Goal: Communication & Community: Answer question/provide support

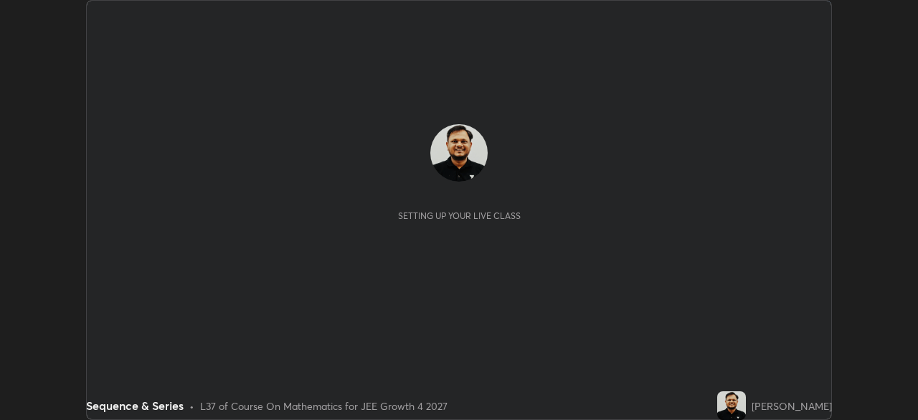
scroll to position [420, 918]
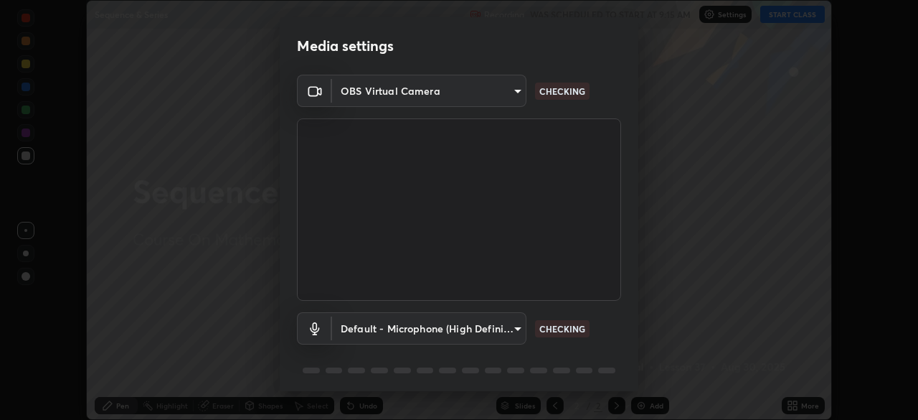
type input "ed5728659d4a2628327284da790eb6393f1623e3a82d583cb44db94038f4ead1"
click at [494, 324] on body "Erase all Sequence & Series Recording WAS SCHEDULED TO START AT 9:15 AM Setting…" at bounding box center [459, 210] width 918 height 420
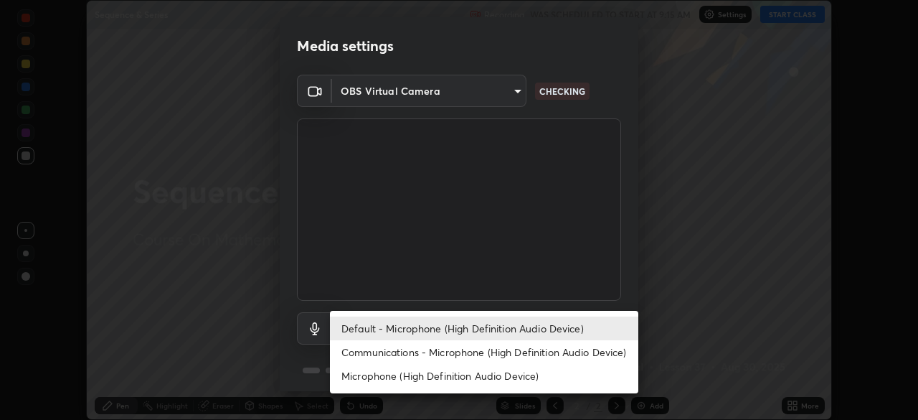
click at [499, 353] on li "Communications - Microphone (High Definition Audio Device)" at bounding box center [484, 352] width 309 height 24
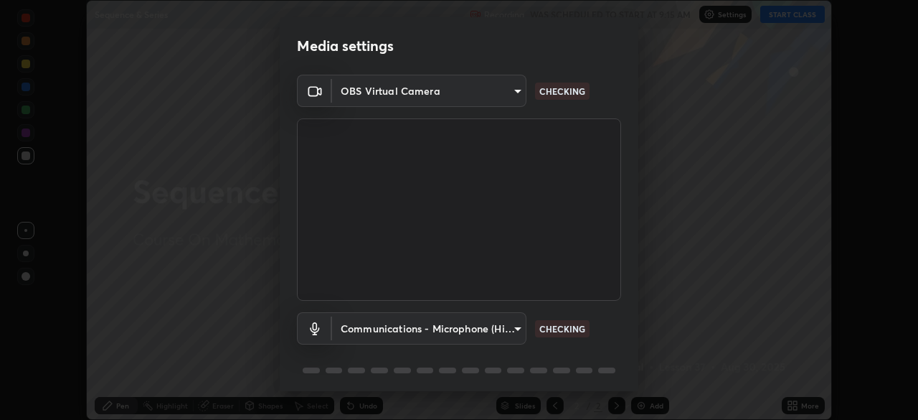
type input "communications"
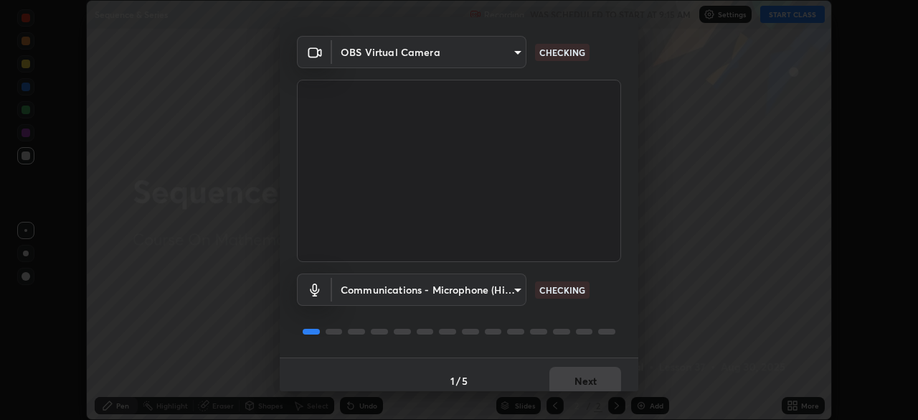
scroll to position [51, 0]
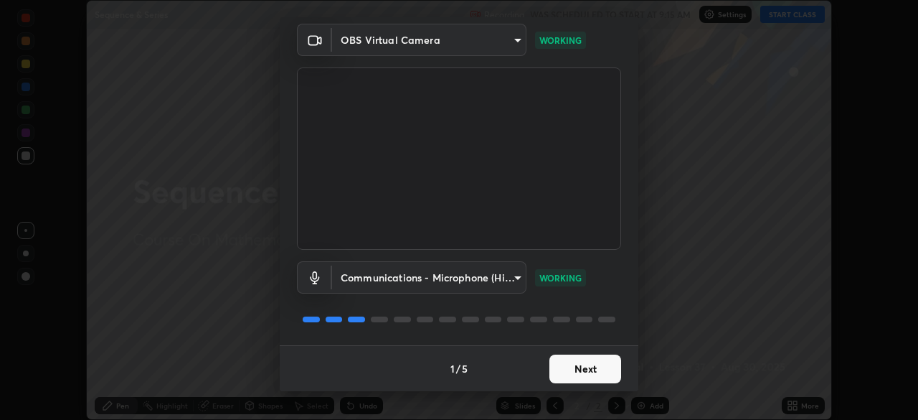
click at [588, 372] on button "Next" at bounding box center [586, 368] width 72 height 29
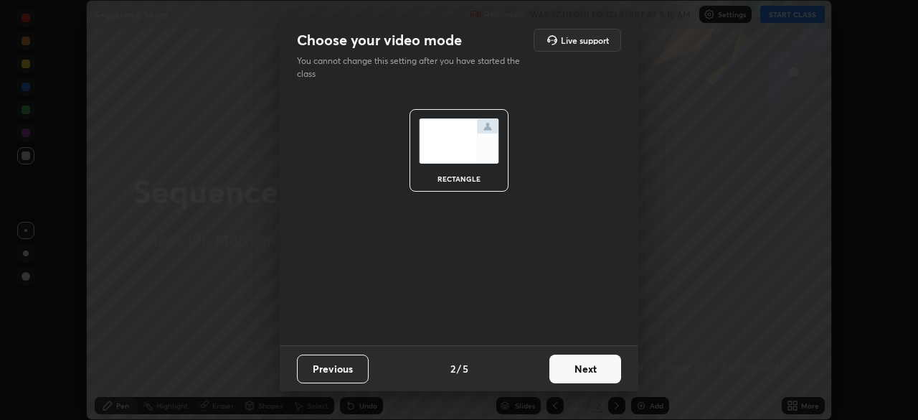
click at [588, 381] on button "Next" at bounding box center [586, 368] width 72 height 29
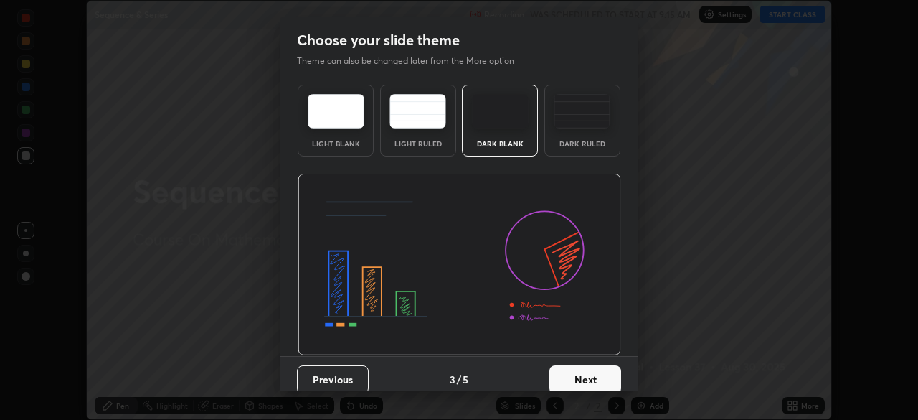
click at [592, 378] on button "Next" at bounding box center [586, 379] width 72 height 29
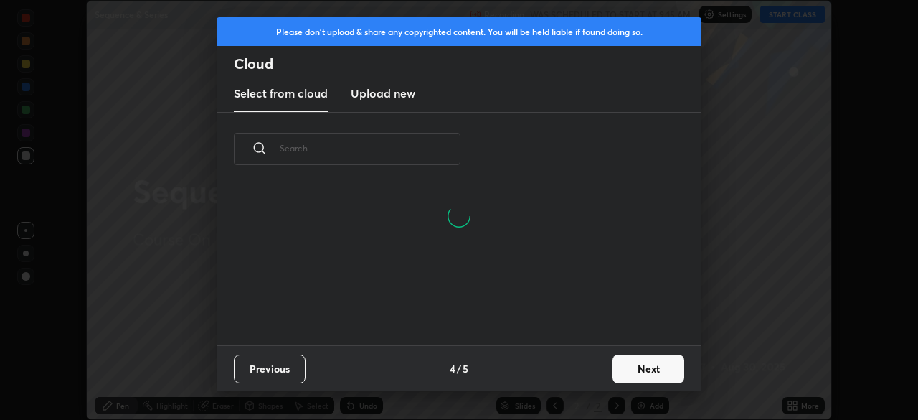
click at [635, 374] on button "Next" at bounding box center [649, 368] width 72 height 29
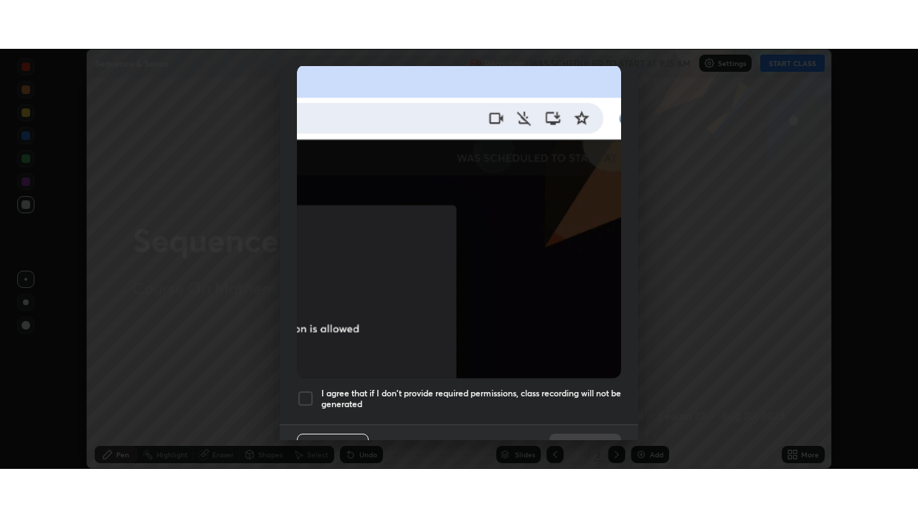
scroll to position [321, 0]
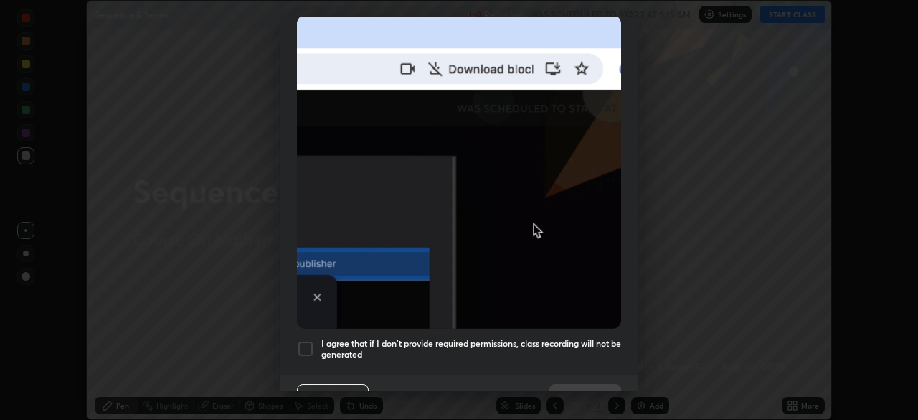
click at [305, 342] on div at bounding box center [305, 348] width 17 height 17
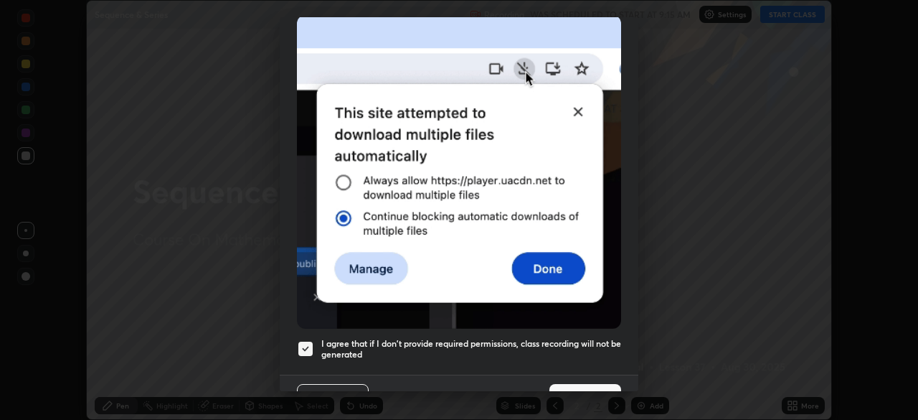
click at [599, 385] on button "Done" at bounding box center [586, 398] width 72 height 29
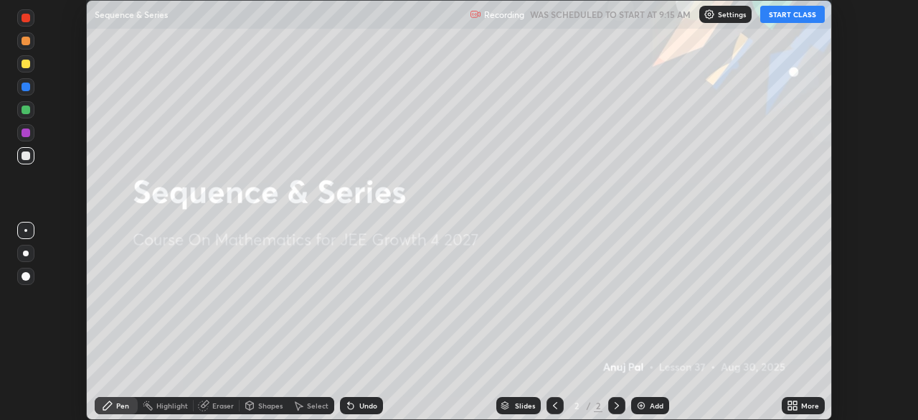
click at [789, 16] on button "START CLASS" at bounding box center [793, 14] width 65 height 17
click at [795, 403] on icon at bounding box center [796, 403] width 4 height 4
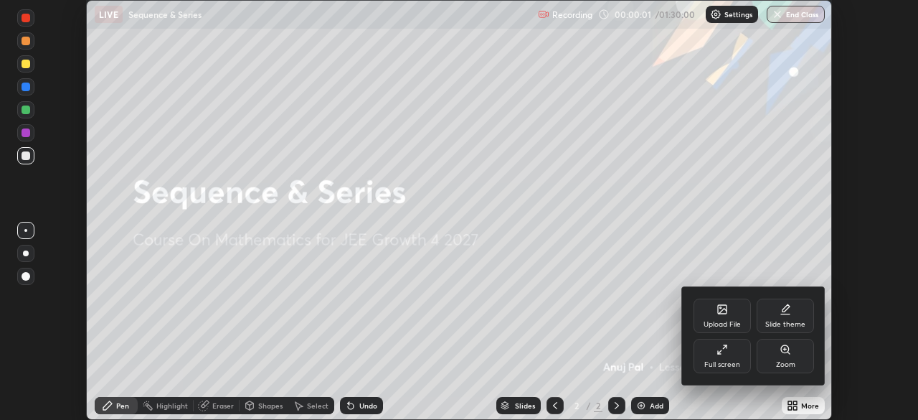
click at [728, 361] on div "Full screen" at bounding box center [723, 364] width 36 height 7
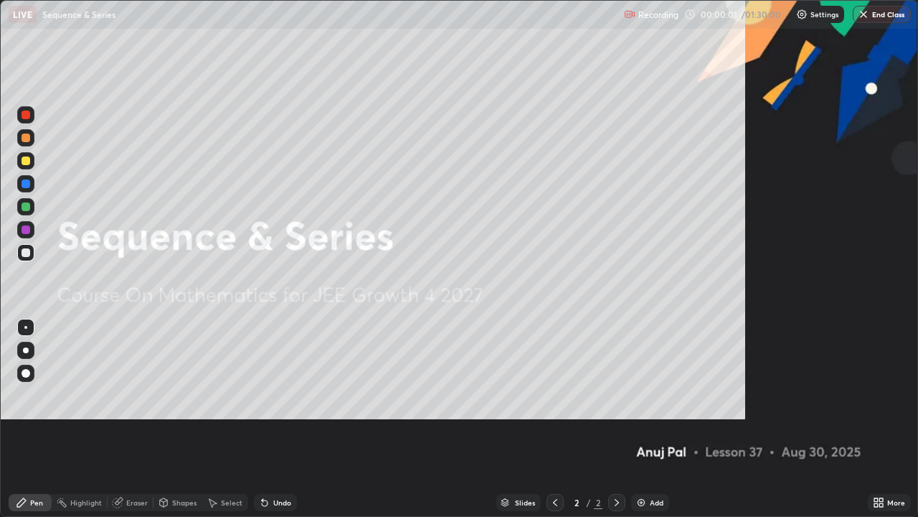
scroll to position [517, 918]
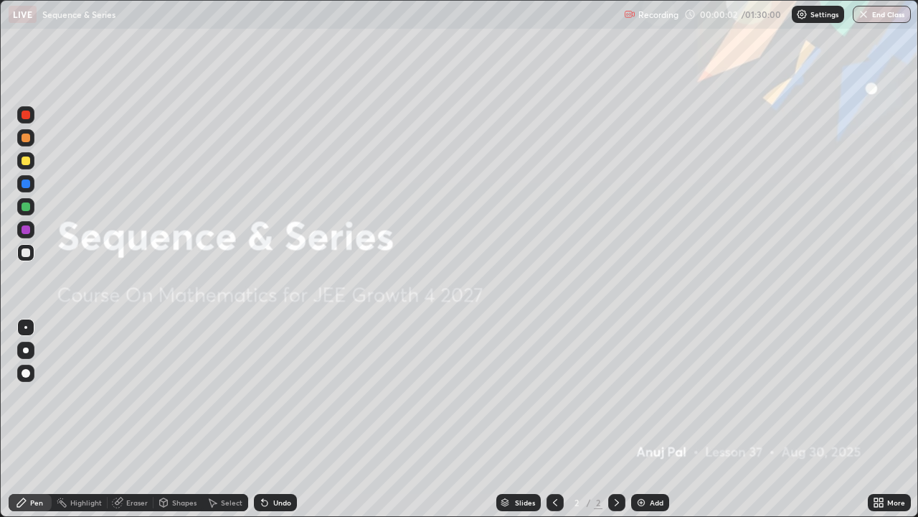
click at [647, 419] on div "Add" at bounding box center [650, 502] width 38 height 17
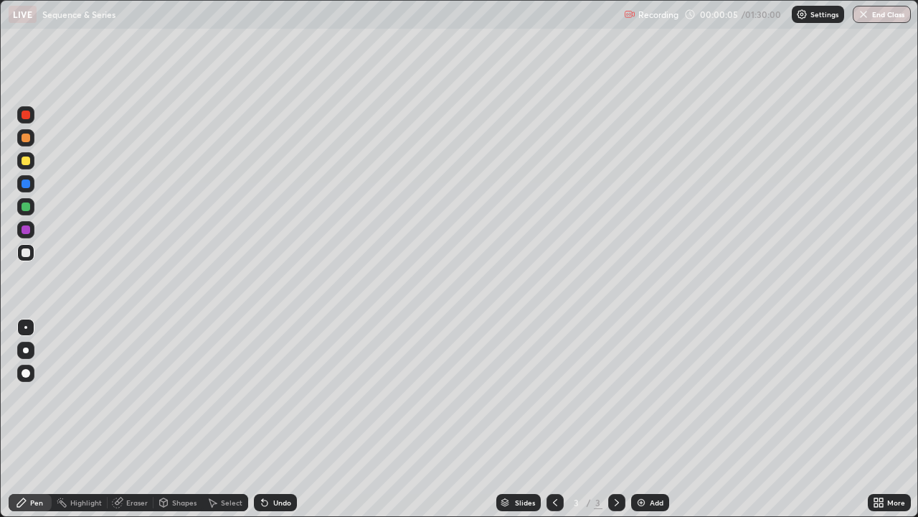
click at [27, 138] on div at bounding box center [26, 137] width 9 height 9
click at [26, 231] on div at bounding box center [26, 229] width 9 height 9
click at [29, 255] on div at bounding box center [26, 252] width 9 height 9
click at [28, 160] on div at bounding box center [26, 160] width 9 height 9
click at [28, 250] on div at bounding box center [26, 252] width 9 height 9
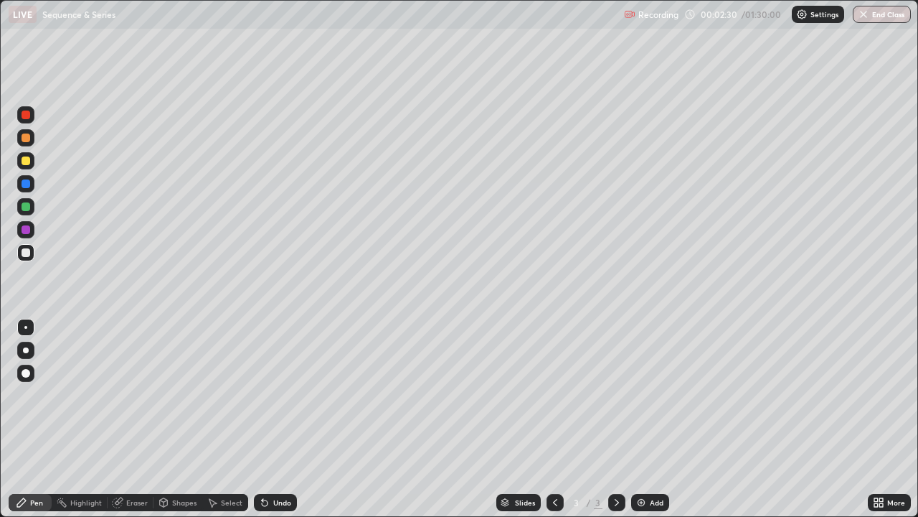
click at [275, 419] on div "Undo" at bounding box center [282, 502] width 18 height 7
click at [276, 419] on div "Undo" at bounding box center [282, 502] width 18 height 7
click at [271, 419] on div "Undo" at bounding box center [275, 502] width 43 height 17
click at [266, 419] on icon at bounding box center [264, 502] width 11 height 11
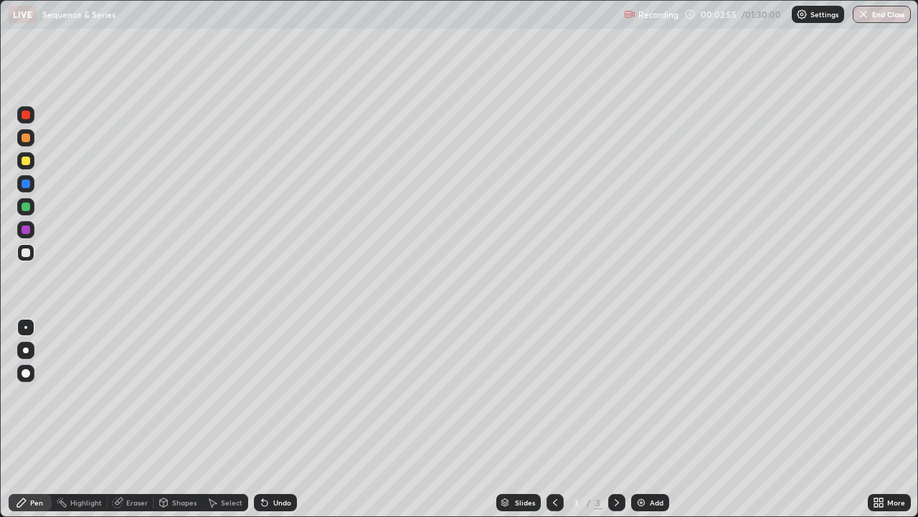
click at [29, 161] on div at bounding box center [26, 160] width 9 height 9
click at [29, 253] on div at bounding box center [26, 252] width 9 height 9
click at [24, 161] on div at bounding box center [26, 160] width 9 height 9
click at [23, 202] on div at bounding box center [26, 206] width 9 height 9
click at [718, 28] on div "Recording 00:05:41 / 01:30:00 Settings End Class" at bounding box center [767, 15] width 287 height 28
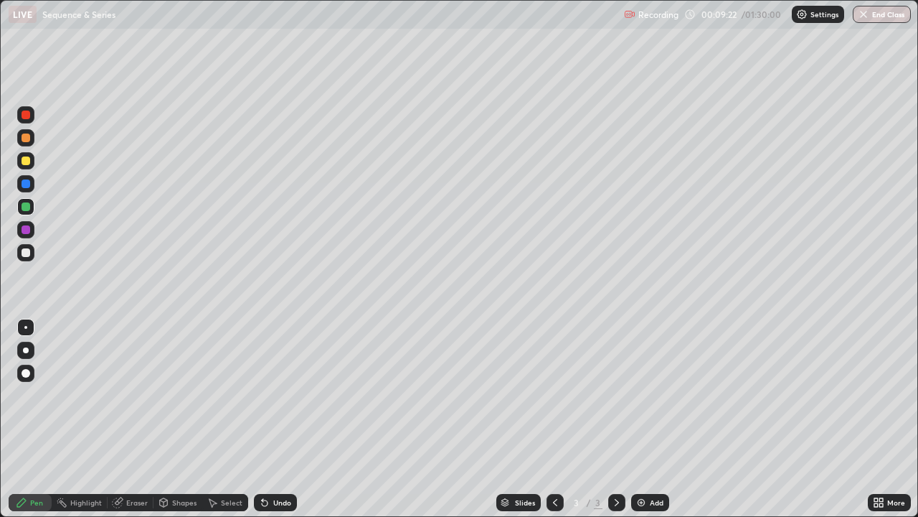
click at [29, 140] on div at bounding box center [26, 137] width 9 height 9
click at [644, 419] on img at bounding box center [641, 502] width 11 height 11
click at [271, 419] on div "Undo" at bounding box center [275, 502] width 43 height 17
click at [273, 419] on div "Undo" at bounding box center [282, 502] width 18 height 7
click at [27, 207] on div at bounding box center [26, 206] width 9 height 9
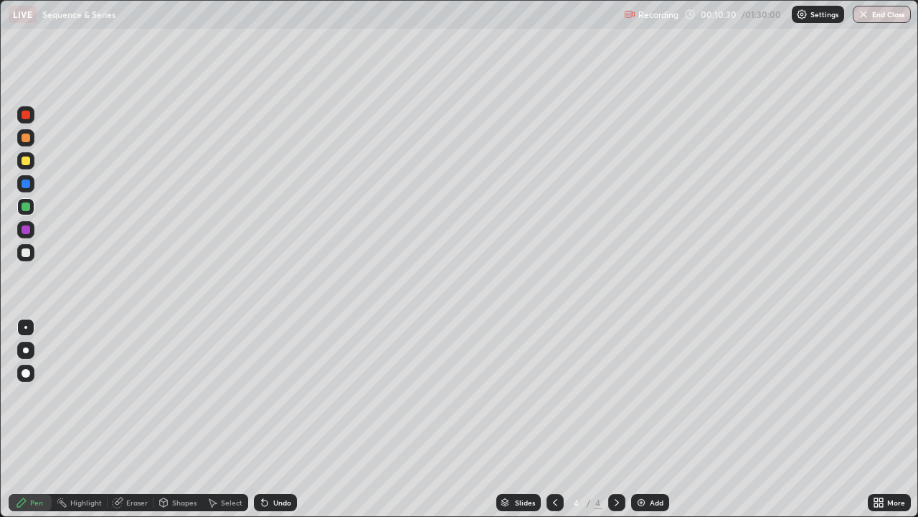
click at [27, 252] on div at bounding box center [26, 252] width 9 height 9
click at [28, 205] on div at bounding box center [26, 206] width 9 height 9
click at [27, 254] on div at bounding box center [26, 252] width 9 height 9
click at [24, 207] on div at bounding box center [26, 206] width 9 height 9
click at [27, 253] on div at bounding box center [26, 252] width 9 height 9
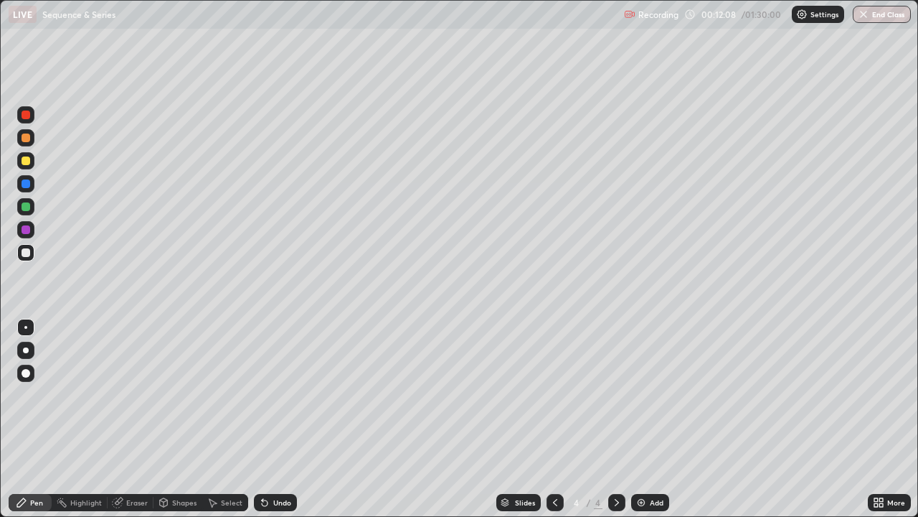
click at [28, 207] on div at bounding box center [26, 206] width 9 height 9
click at [27, 253] on div at bounding box center [26, 252] width 9 height 9
click at [27, 161] on div at bounding box center [26, 160] width 9 height 9
click at [26, 139] on div at bounding box center [26, 137] width 9 height 9
click at [652, 419] on div "Add" at bounding box center [650, 502] width 38 height 17
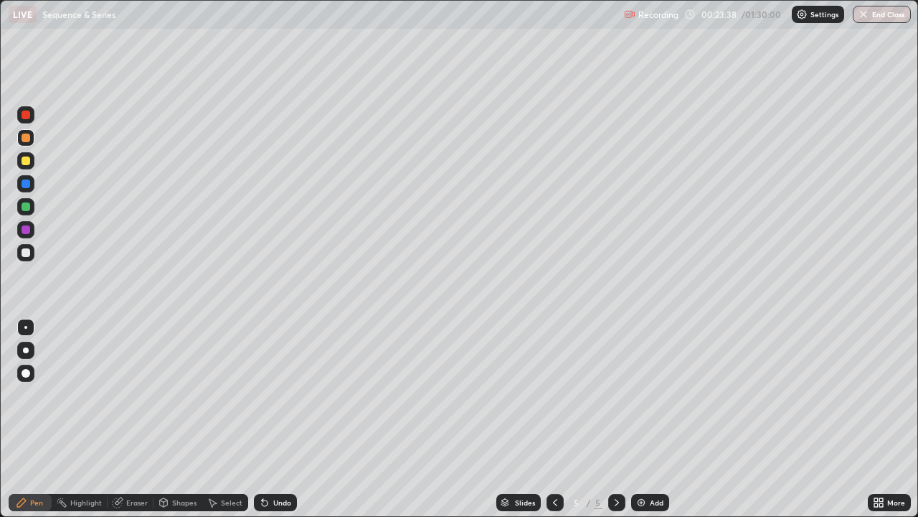
click at [25, 253] on div at bounding box center [26, 252] width 9 height 9
click at [552, 419] on div at bounding box center [555, 502] width 17 height 29
click at [616, 419] on div at bounding box center [616, 502] width 17 height 29
click at [268, 419] on icon at bounding box center [264, 502] width 11 height 11
click at [273, 419] on div "Undo" at bounding box center [282, 502] width 18 height 7
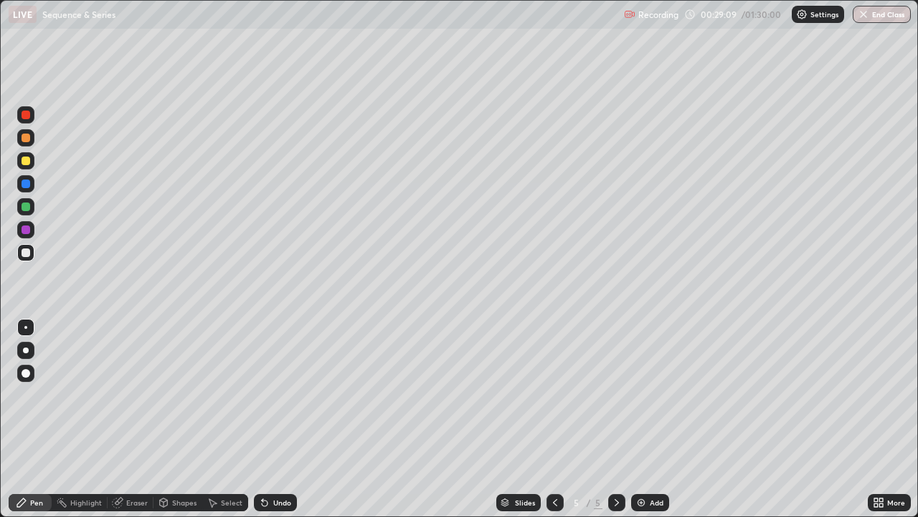
click at [138, 419] on div "Eraser" at bounding box center [137, 502] width 22 height 7
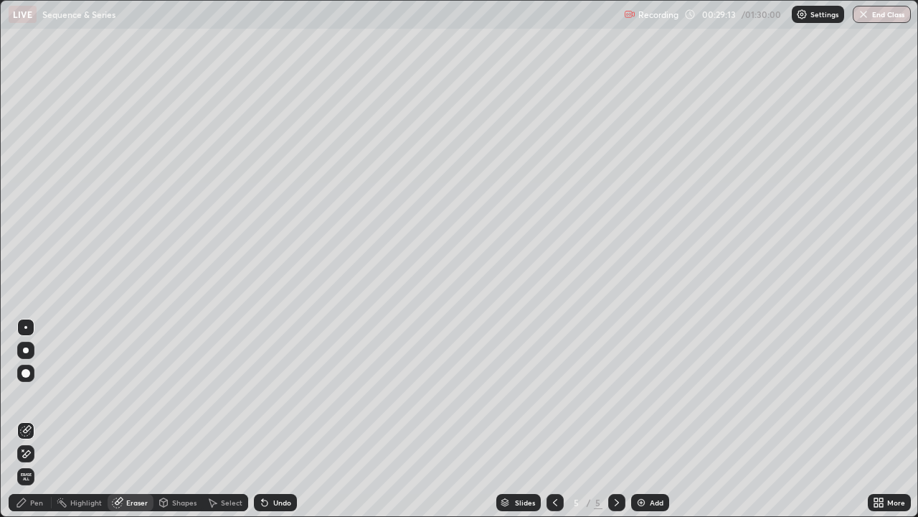
click at [34, 419] on div "Pen" at bounding box center [30, 502] width 43 height 17
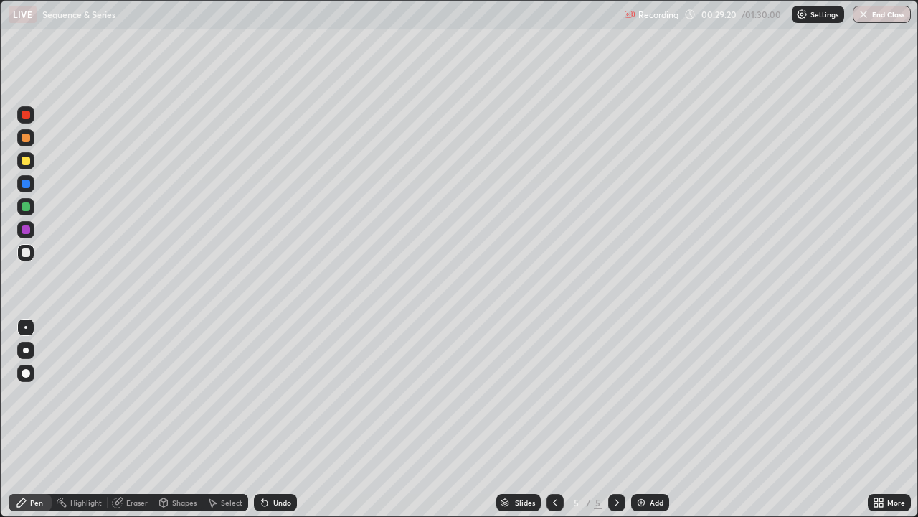
click at [136, 419] on div "Eraser" at bounding box center [137, 502] width 22 height 7
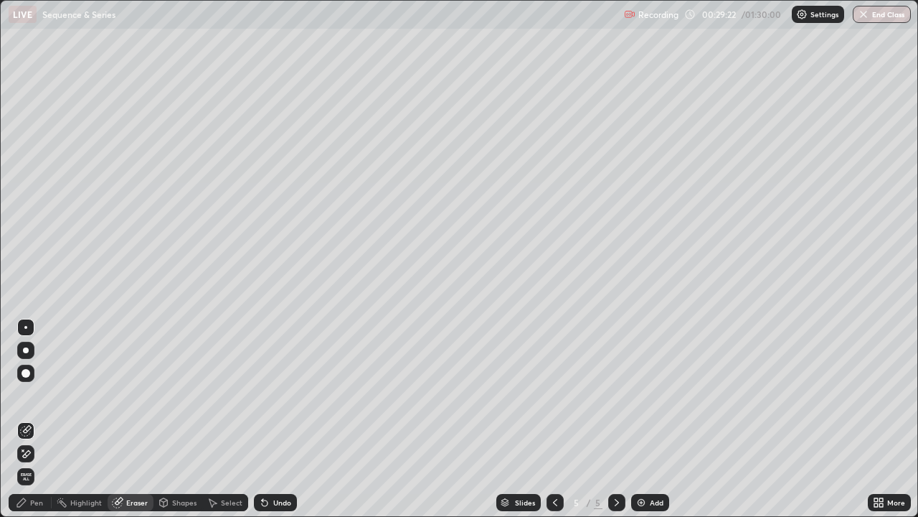
click at [39, 419] on div "Pen" at bounding box center [36, 502] width 13 height 7
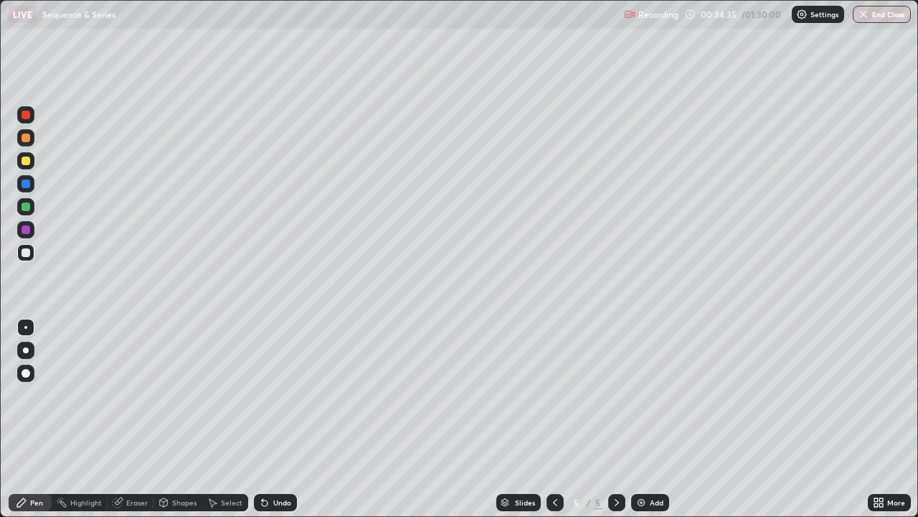
click at [644, 419] on img at bounding box center [641, 502] width 11 height 11
click at [24, 138] on div at bounding box center [26, 137] width 9 height 9
click at [276, 419] on div "Undo" at bounding box center [282, 502] width 18 height 7
click at [288, 419] on div "Undo" at bounding box center [282, 502] width 18 height 7
click at [291, 419] on div "Undo" at bounding box center [275, 502] width 43 height 17
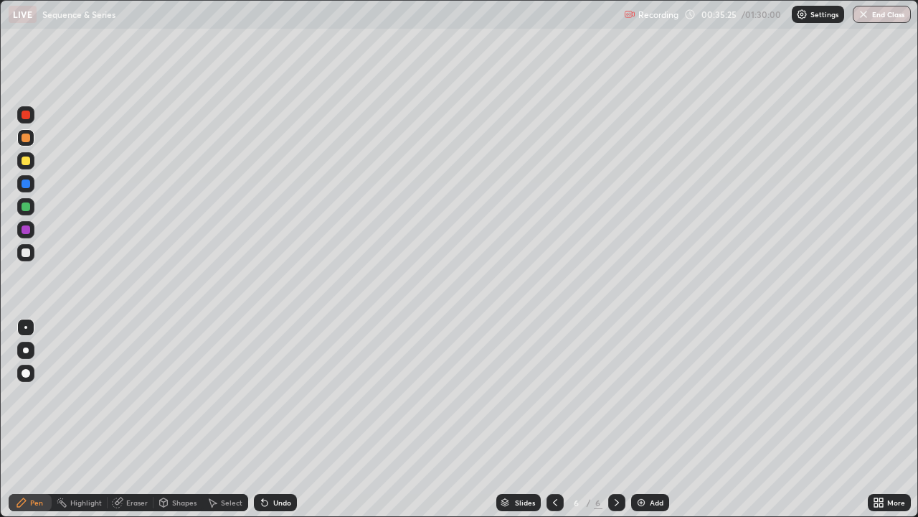
click at [34, 252] on div at bounding box center [25, 252] width 17 height 17
click at [284, 419] on div "Undo" at bounding box center [282, 502] width 18 height 7
click at [29, 136] on div at bounding box center [26, 137] width 9 height 9
click at [644, 419] on img at bounding box center [641, 502] width 11 height 11
click at [27, 253] on div at bounding box center [26, 252] width 9 height 9
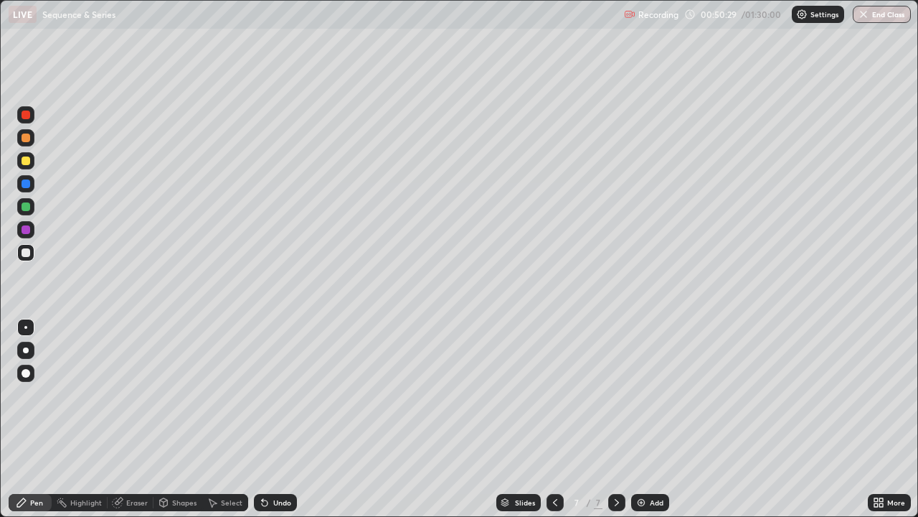
click at [293, 419] on div "Undo" at bounding box center [275, 502] width 43 height 17
click at [282, 419] on div "Undo" at bounding box center [282, 502] width 18 height 7
click at [24, 134] on div at bounding box center [26, 137] width 9 height 9
click at [641, 419] on img at bounding box center [641, 502] width 11 height 11
click at [288, 419] on div "Undo" at bounding box center [282, 502] width 18 height 7
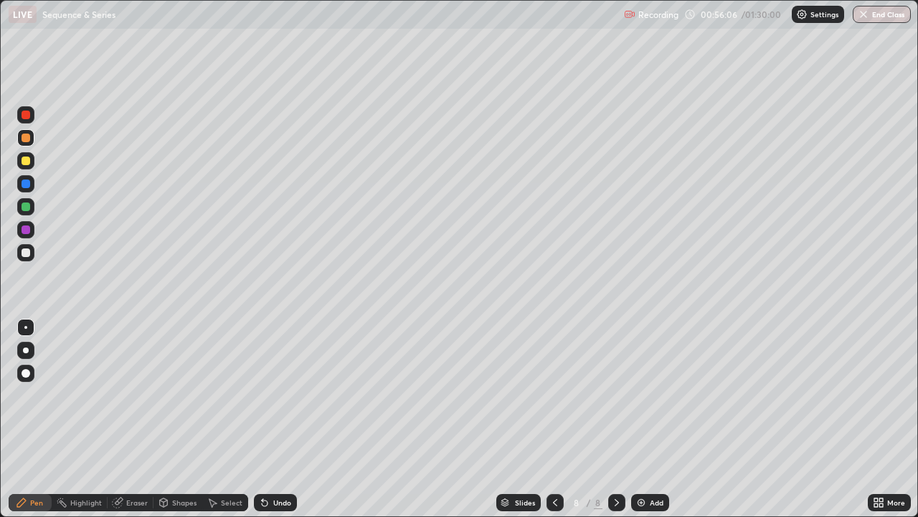
click at [291, 419] on div "Undo" at bounding box center [275, 502] width 43 height 17
click at [293, 419] on div "Undo" at bounding box center [275, 502] width 43 height 17
click at [288, 419] on div "Undo" at bounding box center [282, 502] width 18 height 7
click at [27, 254] on div at bounding box center [26, 252] width 9 height 9
click at [134, 419] on div "Eraser" at bounding box center [137, 502] width 22 height 7
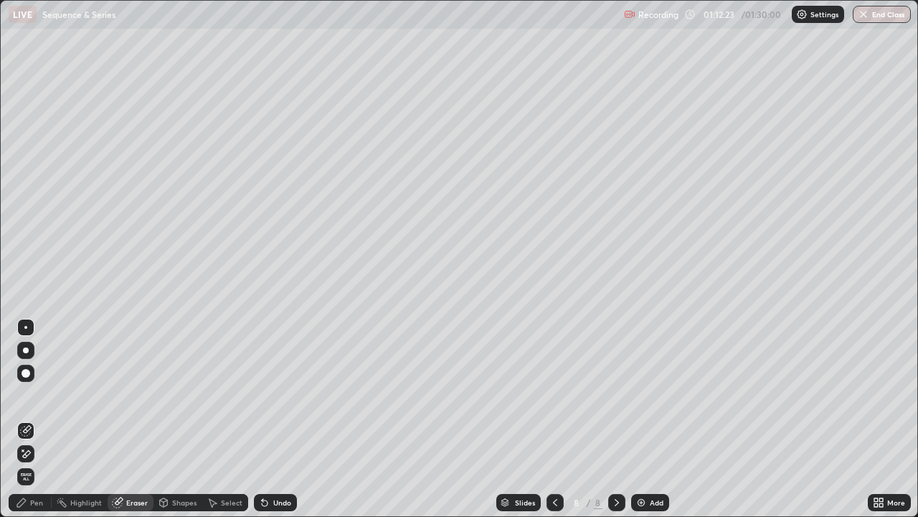
click at [32, 419] on div "Pen" at bounding box center [36, 502] width 13 height 7
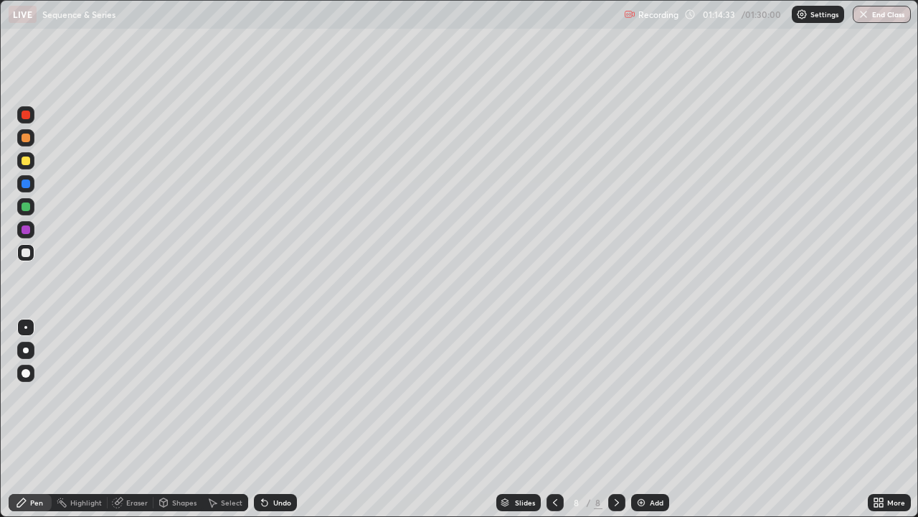
click at [274, 419] on div "Undo" at bounding box center [275, 502] width 43 height 17
click at [271, 419] on div "Undo" at bounding box center [275, 502] width 43 height 17
click at [273, 419] on div "Undo" at bounding box center [275, 502] width 43 height 17
click at [293, 419] on div "Undo" at bounding box center [275, 502] width 43 height 17
click at [136, 419] on div "Eraser" at bounding box center [137, 502] width 22 height 7
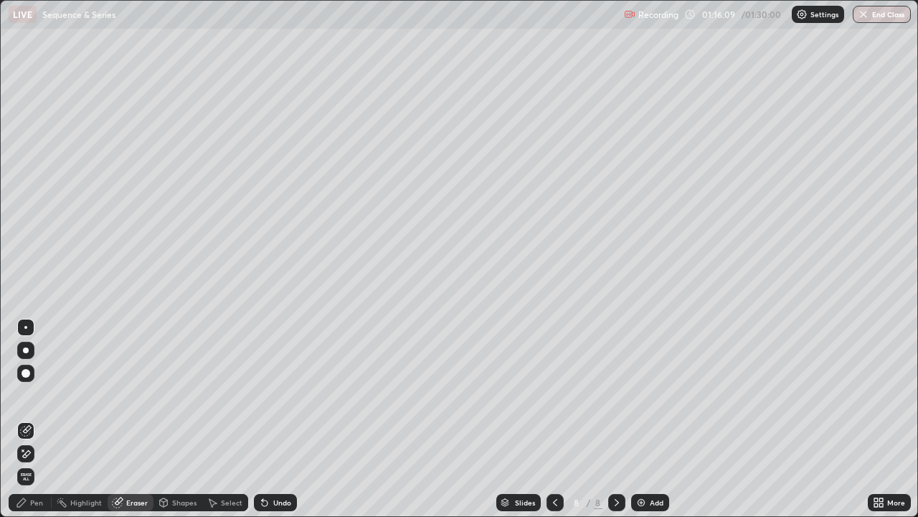
click at [40, 419] on div "Pen" at bounding box center [36, 502] width 13 height 7
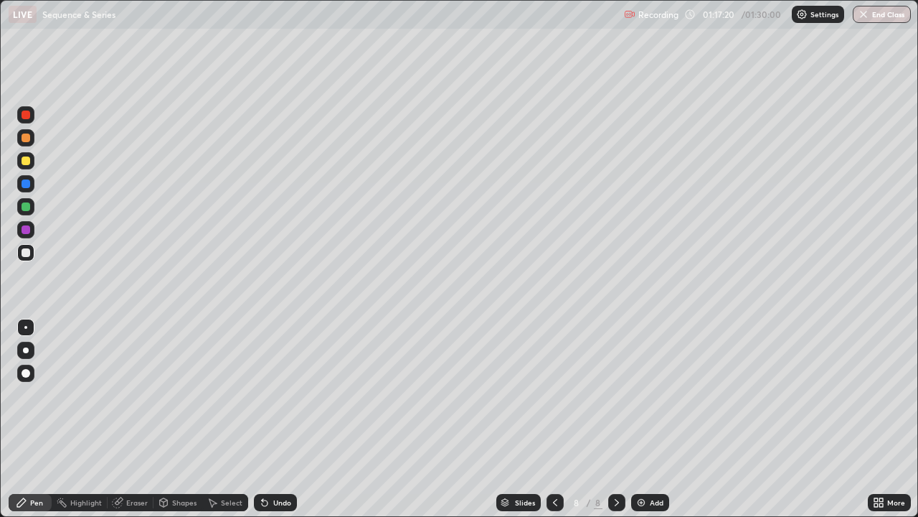
click at [27, 207] on div at bounding box center [26, 206] width 9 height 9
click at [872, 14] on button "End Class" at bounding box center [882, 14] width 58 height 17
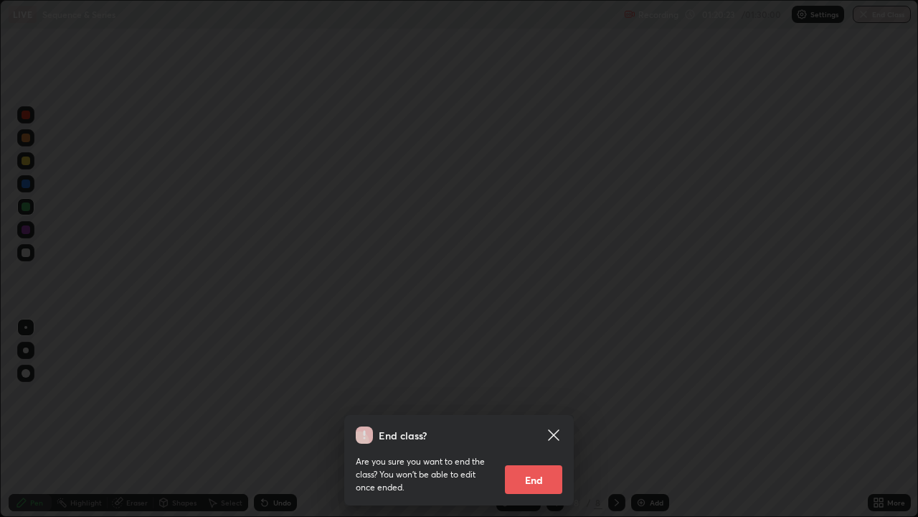
click at [540, 419] on button "End" at bounding box center [533, 479] width 57 height 29
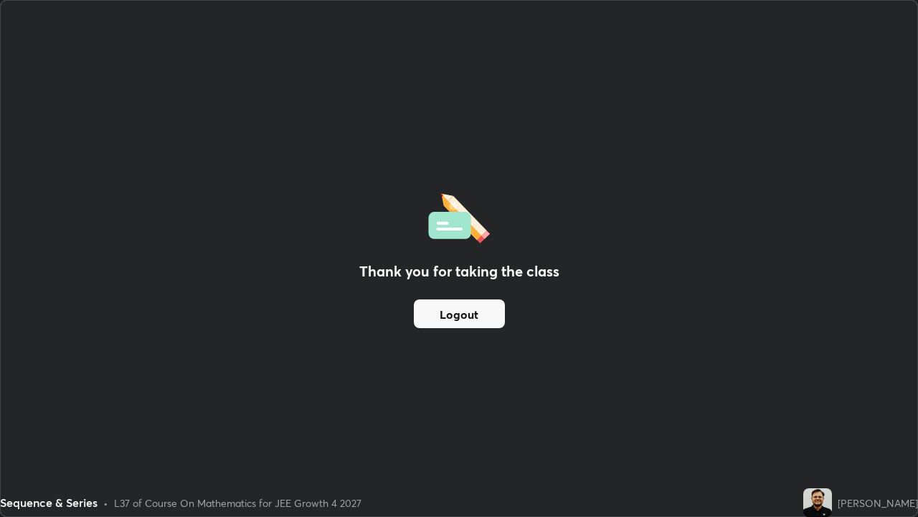
click at [488, 314] on button "Logout" at bounding box center [459, 313] width 91 height 29
